Goal: Find specific page/section: Find specific page/section

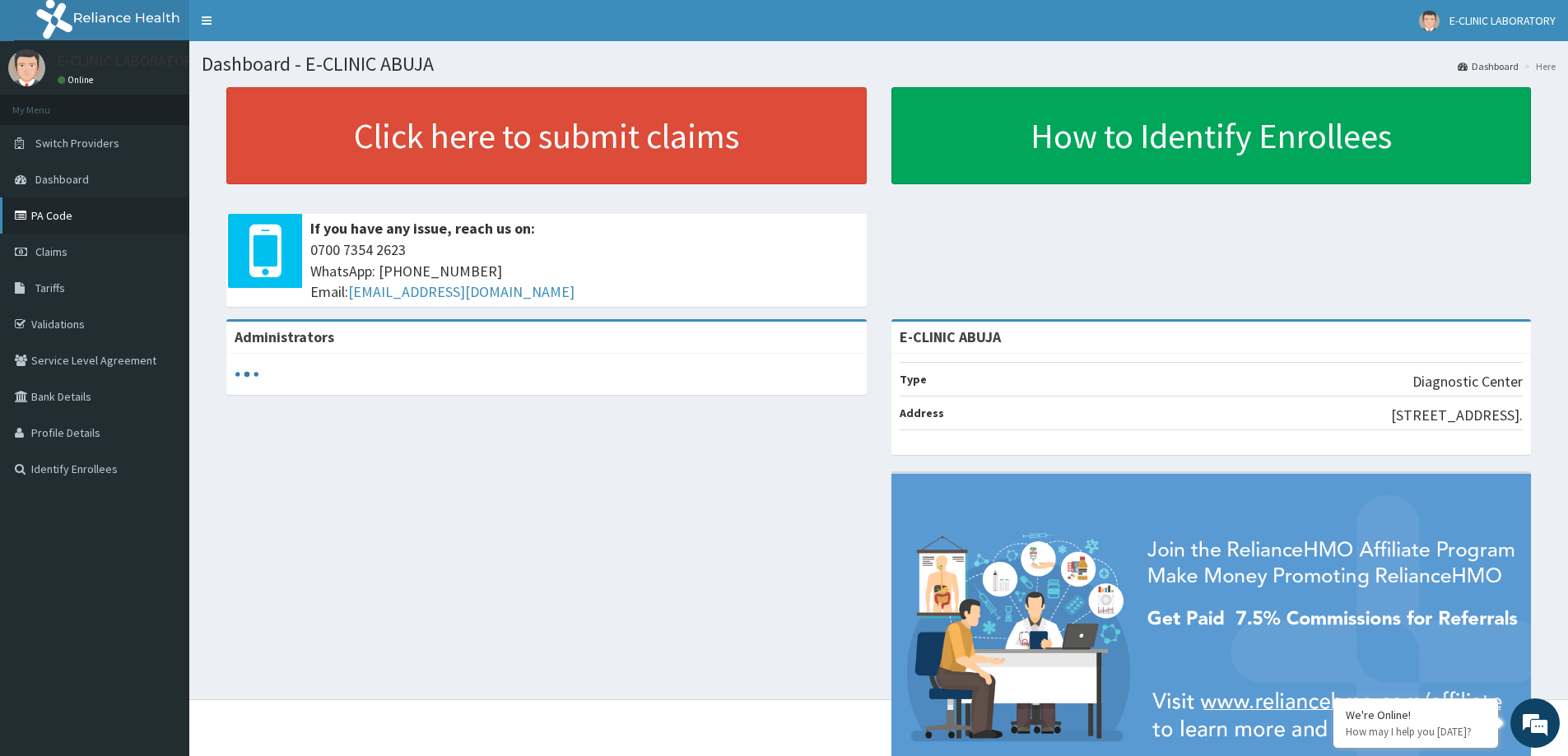
click at [57, 215] on link "PA Code" at bounding box center [95, 216] width 190 height 37
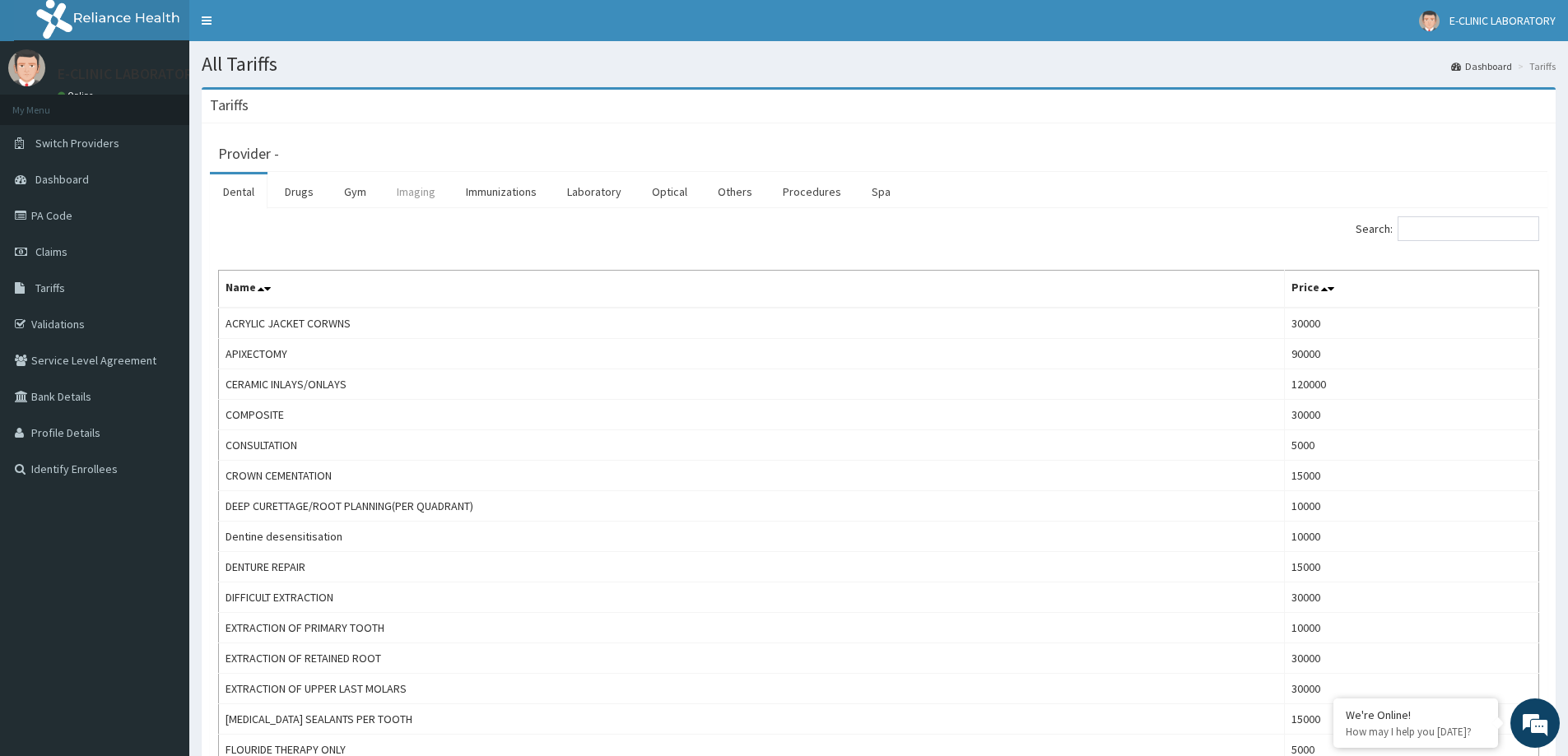
click at [417, 198] on link "Imaging" at bounding box center [416, 191] width 65 height 35
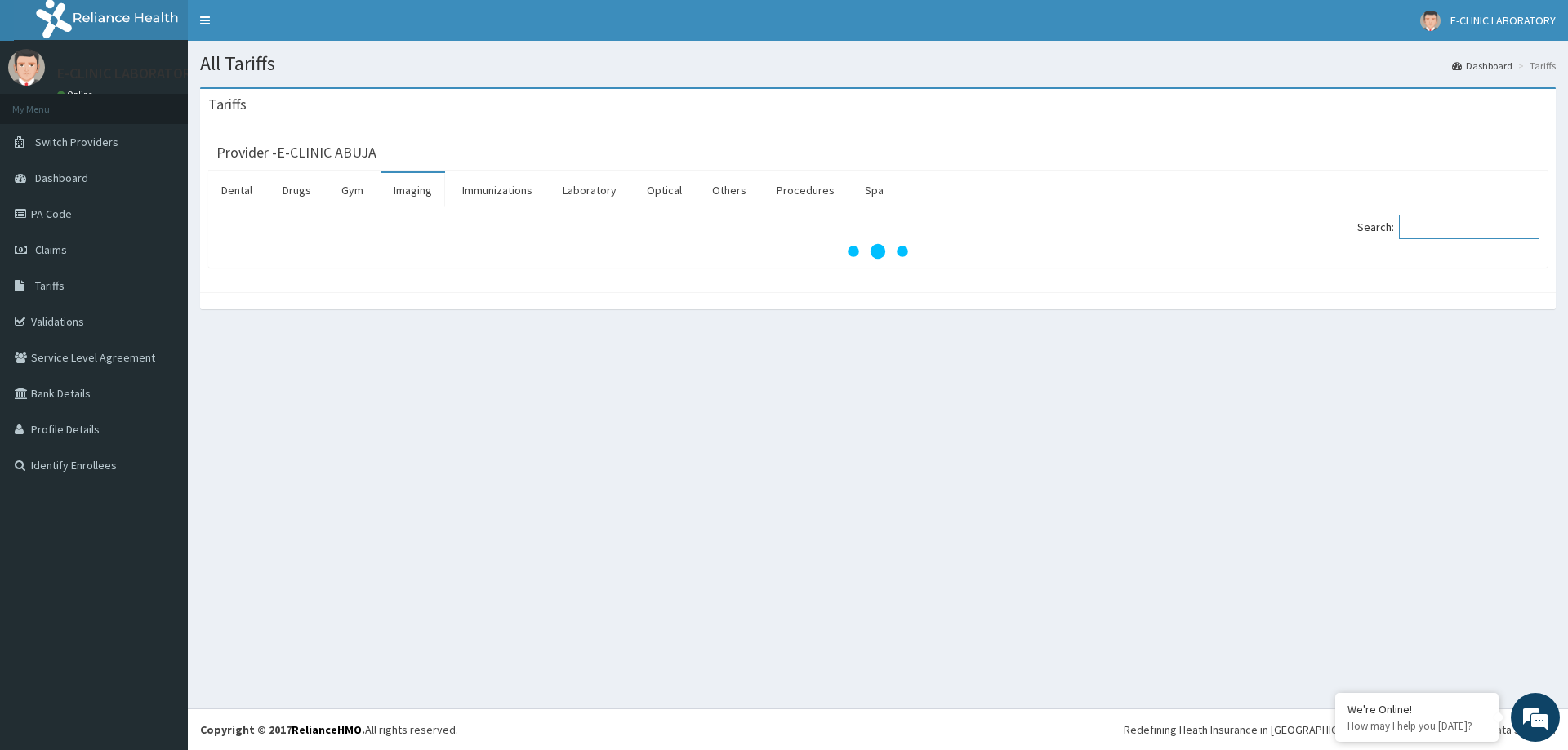
click at [1481, 228] on input "Search:" at bounding box center [1469, 227] width 141 height 24
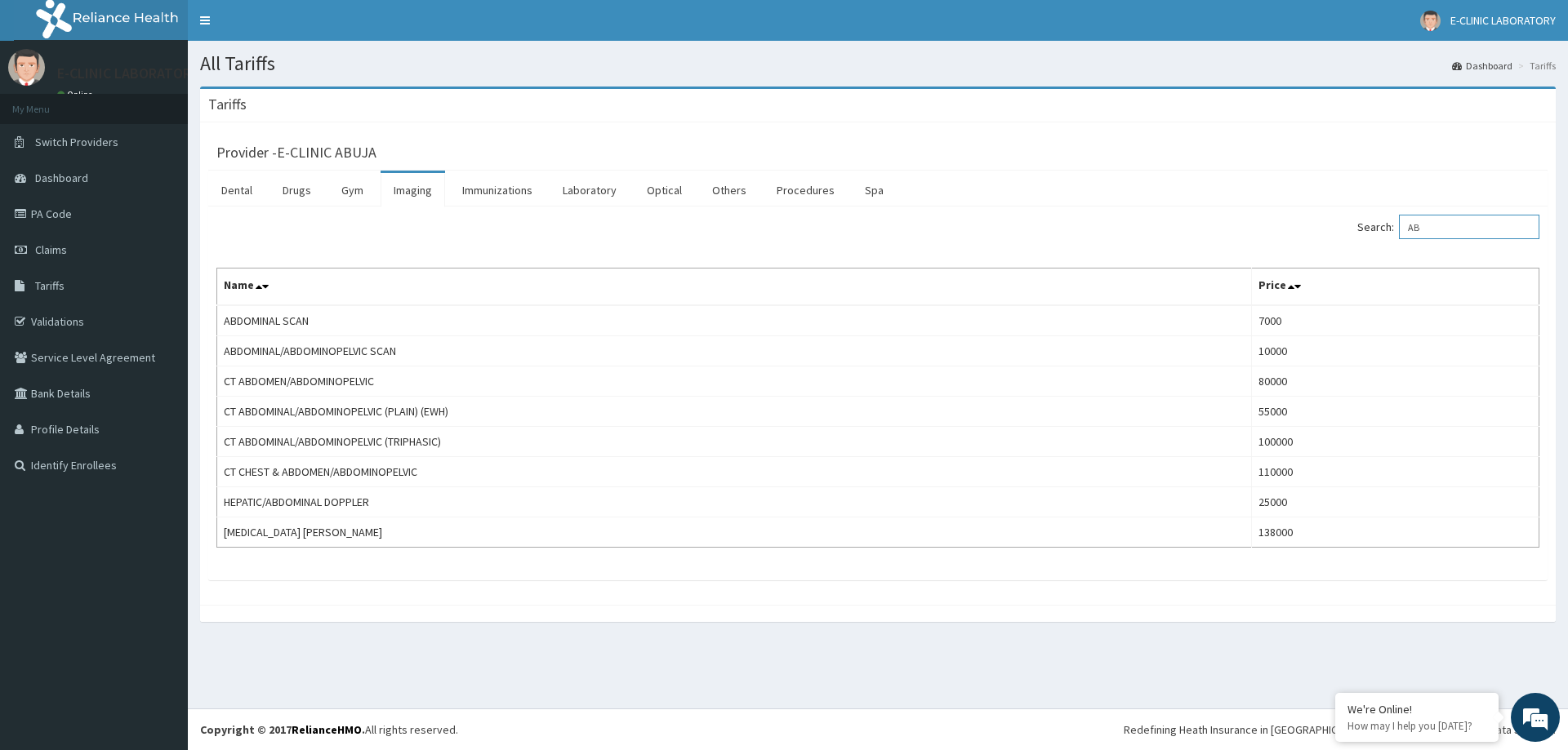
type input "A"
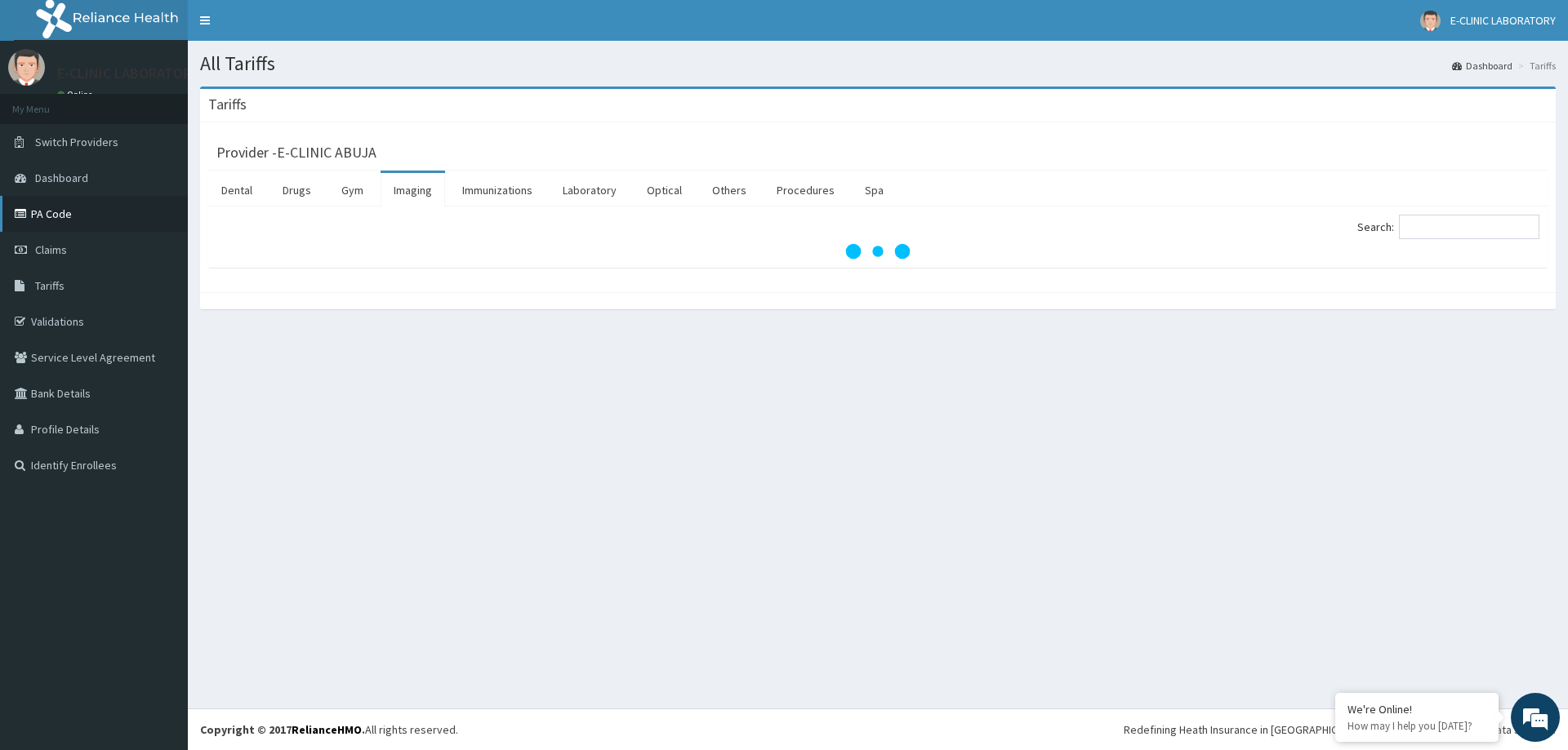
click at [37, 217] on link "PA Code" at bounding box center [94, 214] width 188 height 36
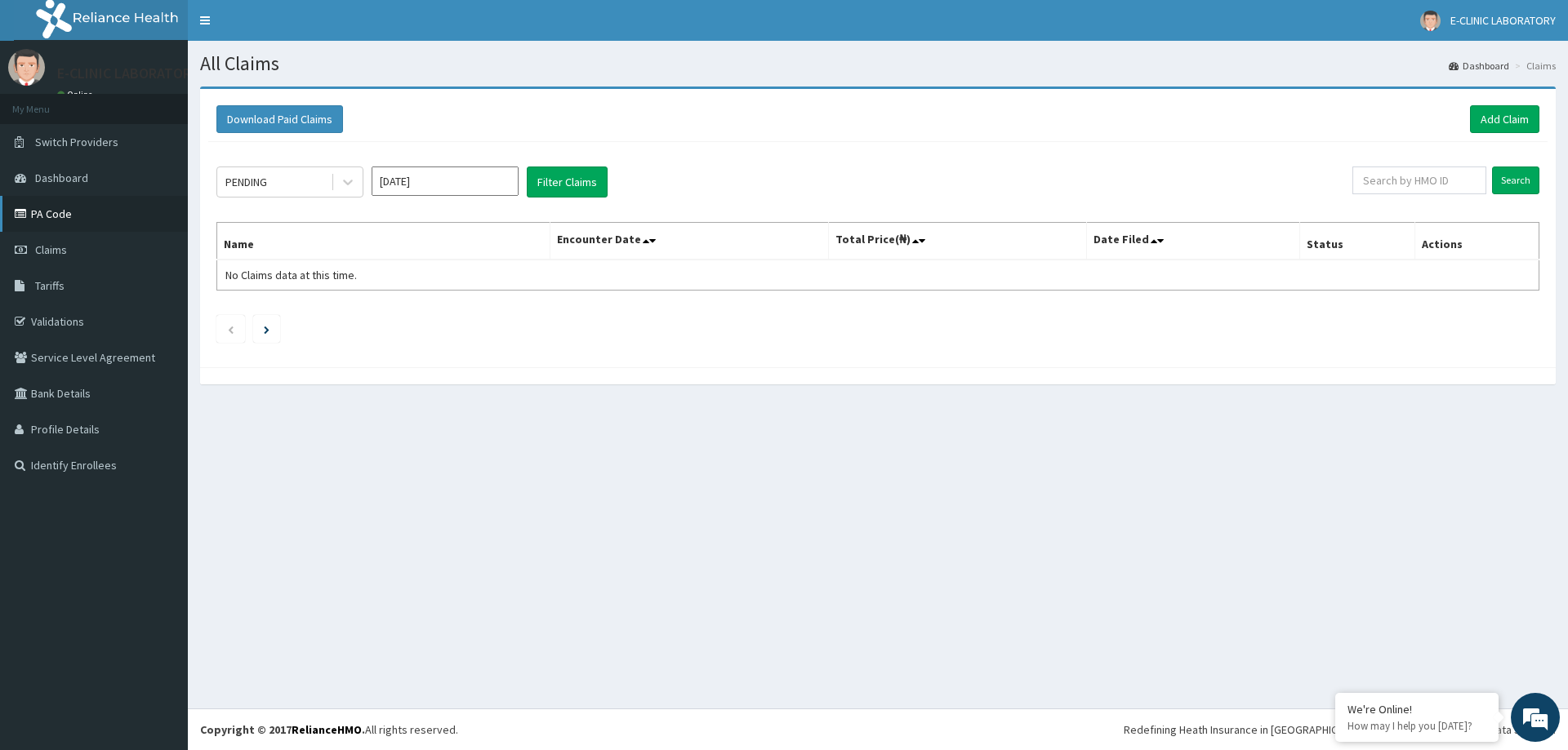
click at [43, 219] on link "PA Code" at bounding box center [94, 214] width 188 height 36
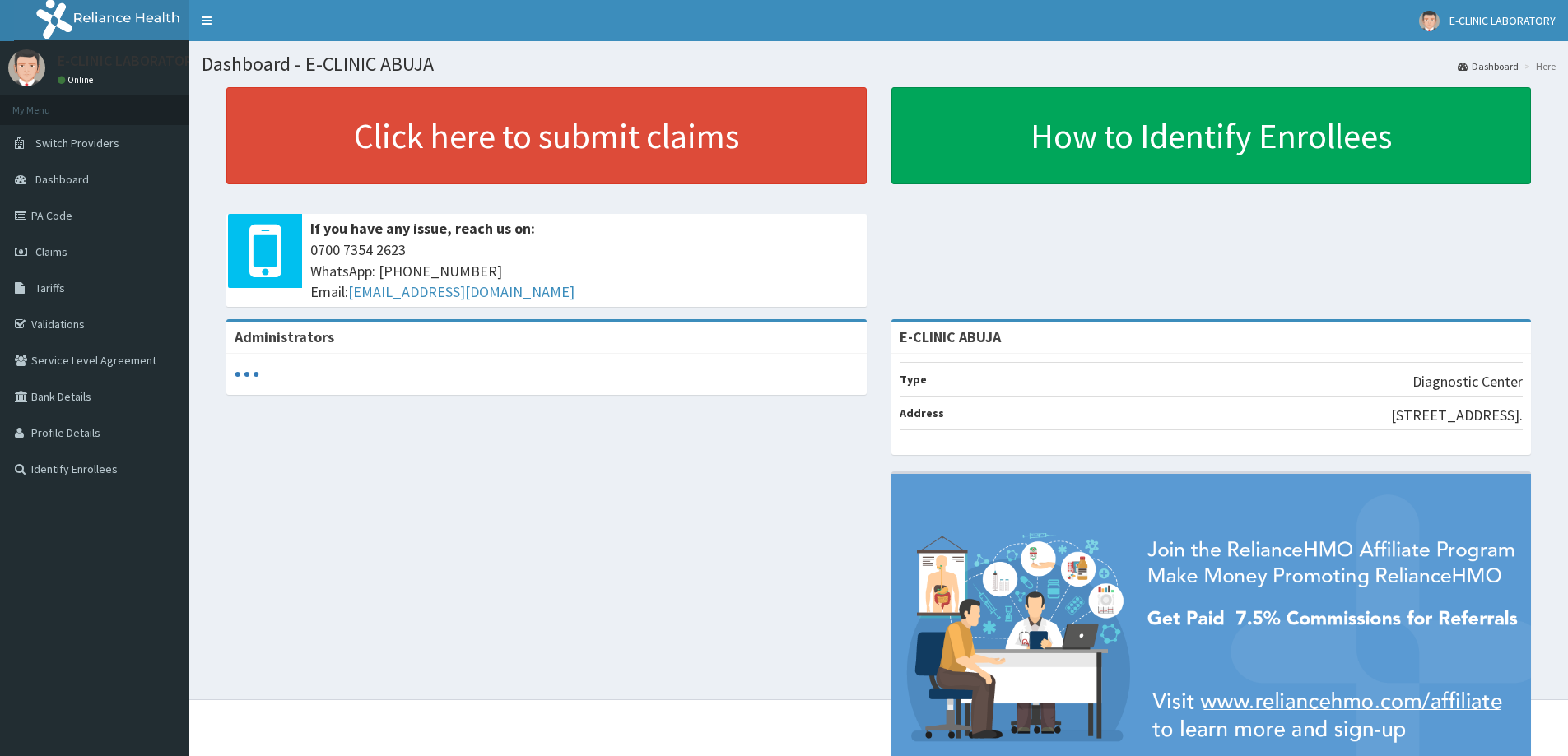
click at [103, 209] on link "PA Code" at bounding box center [95, 216] width 190 height 37
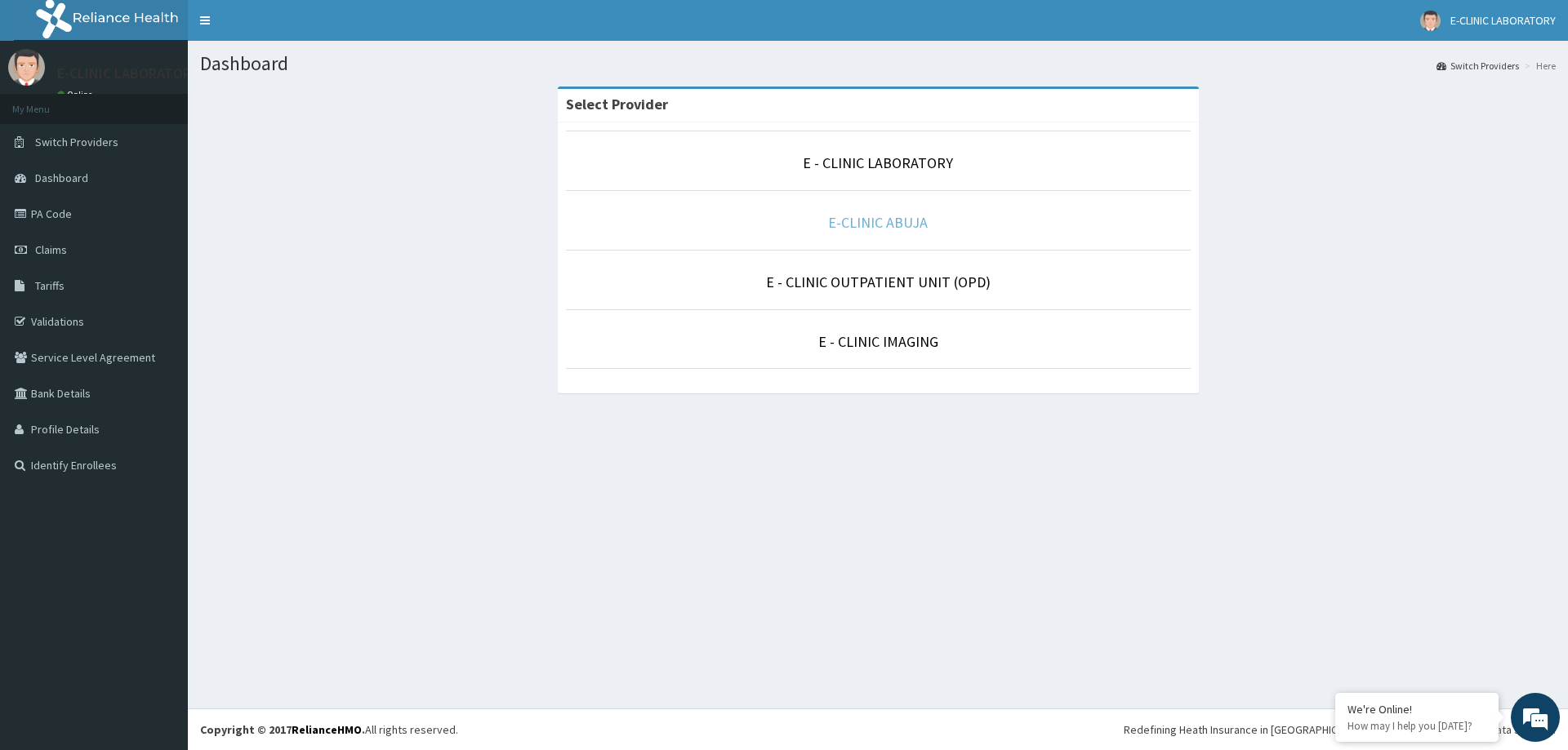
click at [870, 221] on link "E-CLINIC ABUJA" at bounding box center [878, 222] width 100 height 19
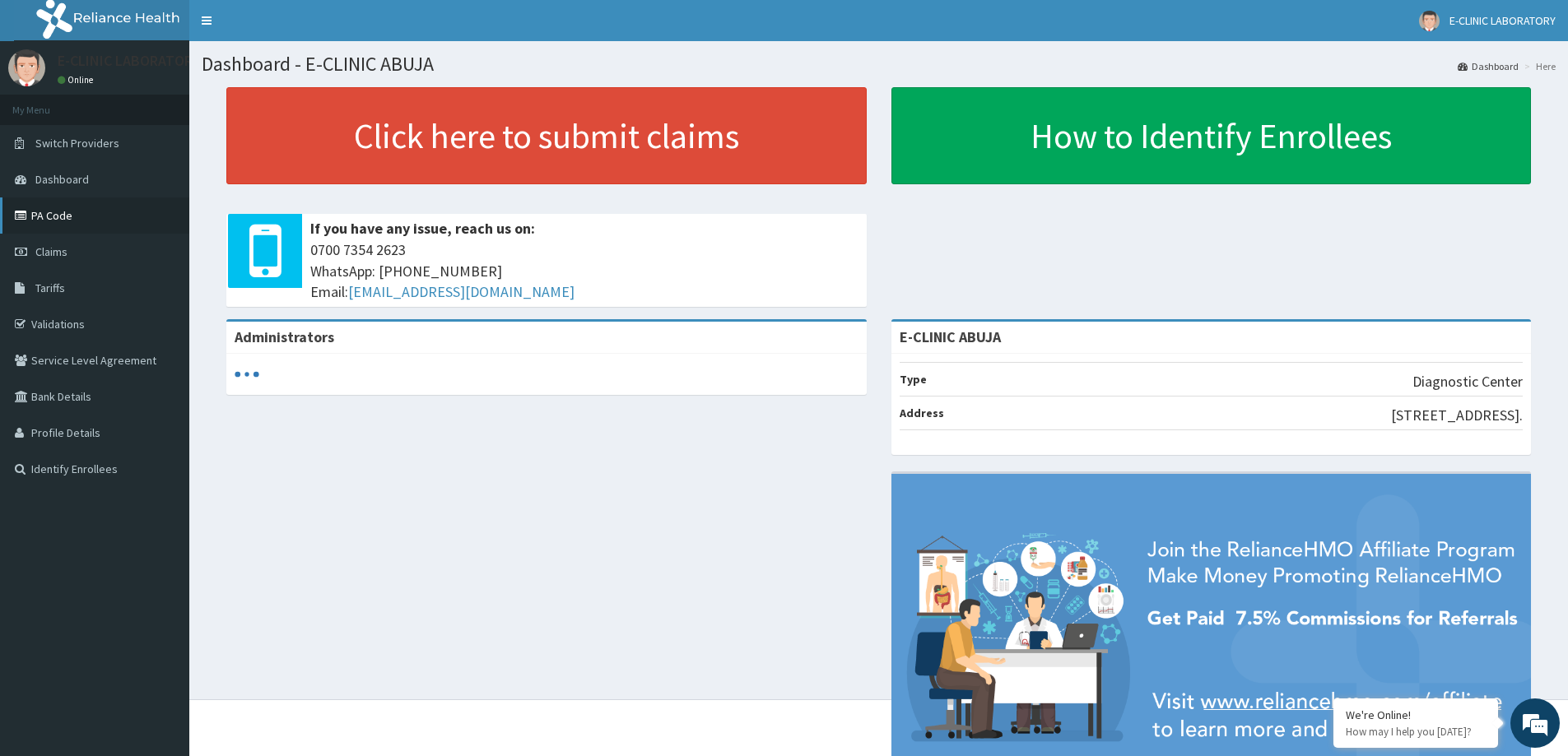
click at [80, 217] on link "PA Code" at bounding box center [95, 216] width 190 height 37
